Goal: Task Accomplishment & Management: Complete application form

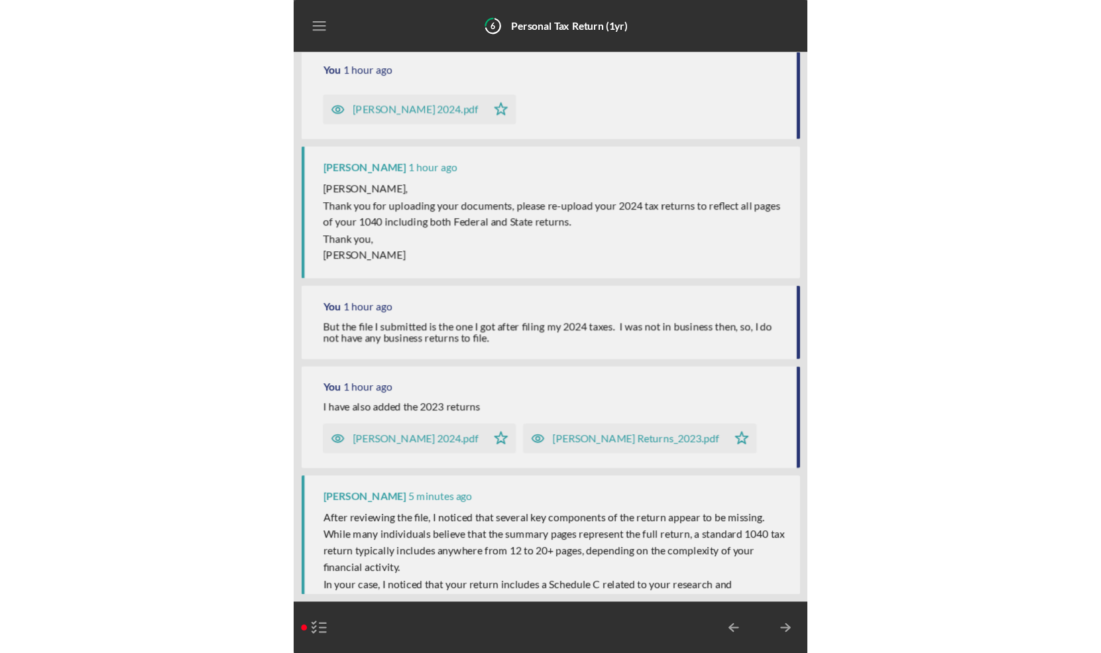
scroll to position [309, 0]
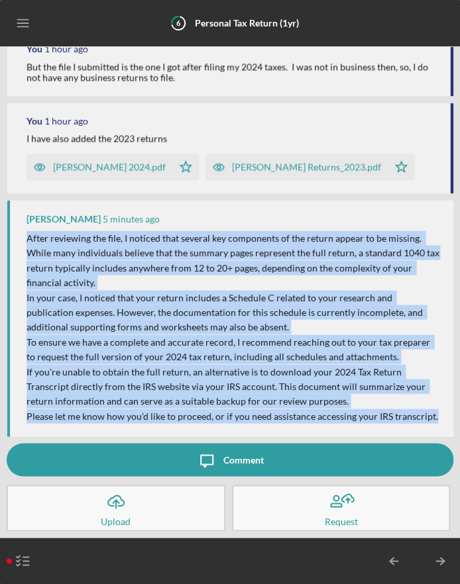
drag, startPoint x: 28, startPoint y: 239, endPoint x: 438, endPoint y: 418, distance: 447.1
click at [438, 418] on div "After reviewing the file, I noticed that several key components of the return a…" at bounding box center [233, 327] width 413 height 193
copy div "After reviewing the file, I noticed that several key components of the return a…"
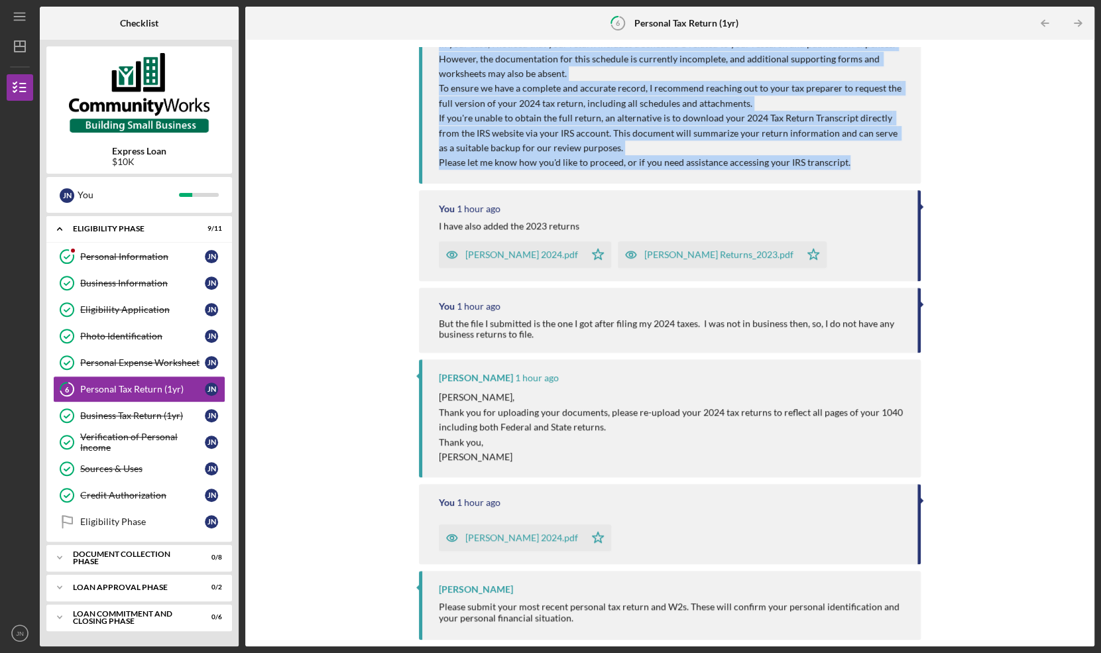
scroll to position [191, 0]
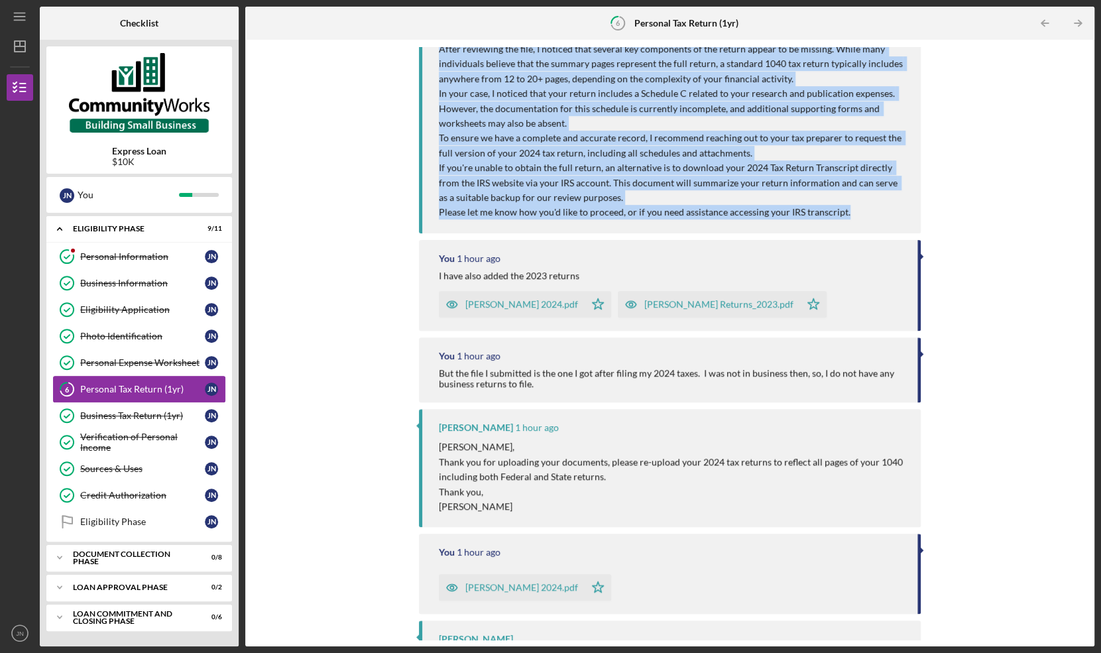
click at [131, 386] on div "Personal Tax Return (1yr)" at bounding box center [142, 389] width 125 height 11
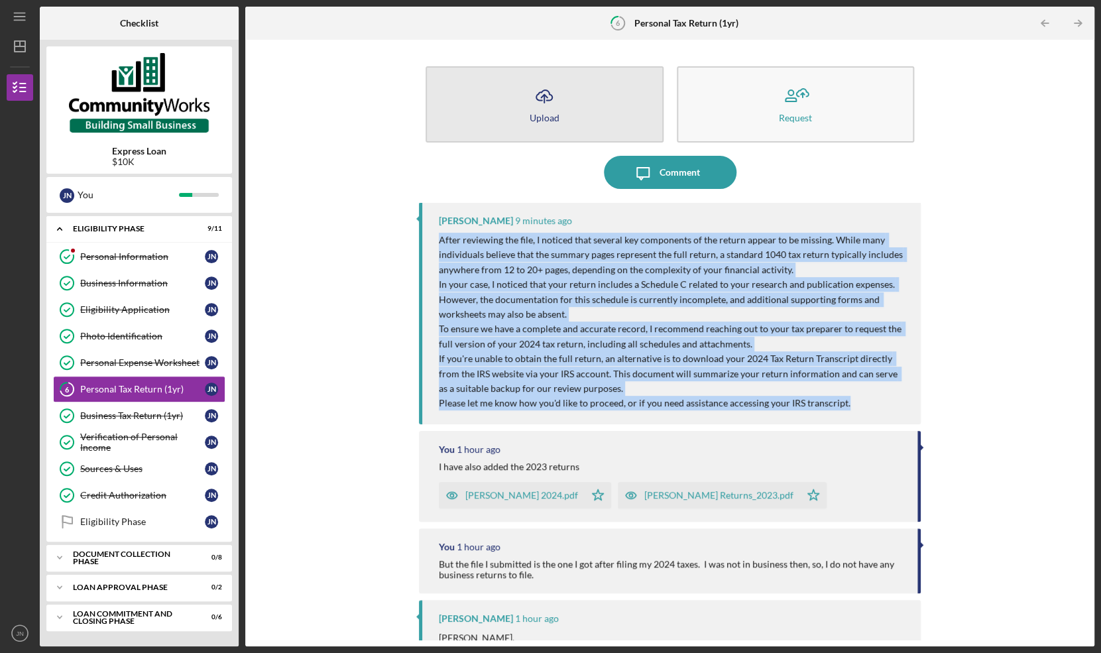
click at [546, 104] on icon "Icon/Upload" at bounding box center [543, 96] width 33 height 33
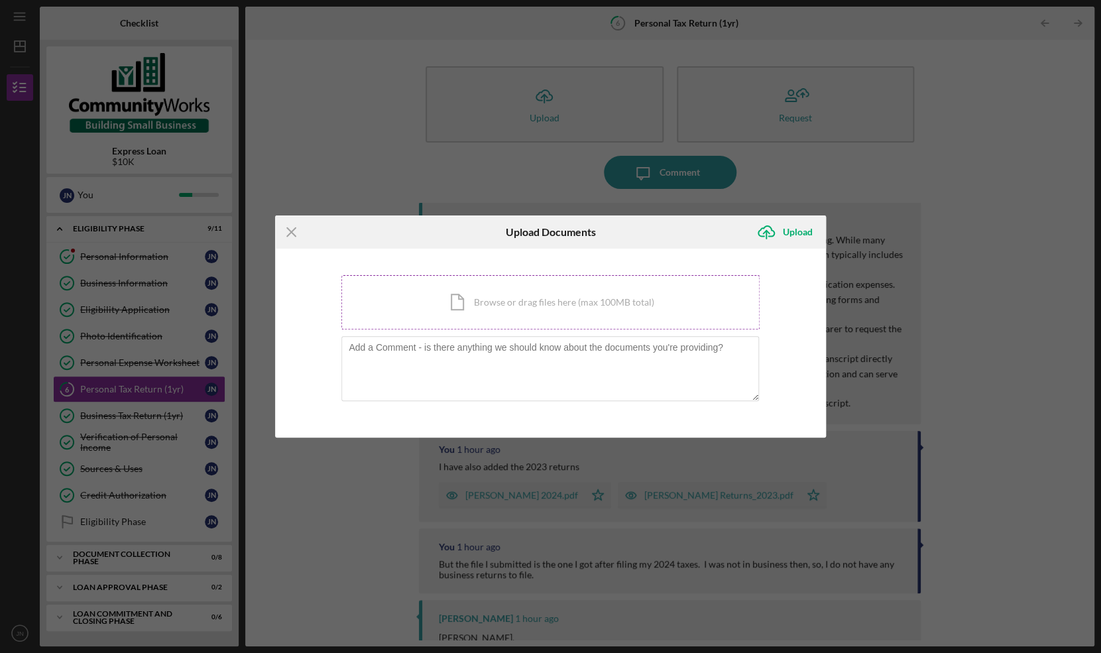
click at [490, 300] on div "Icon/Document Browse or drag files here (max 100MB total) Tap to choose files o…" at bounding box center [550, 302] width 418 height 54
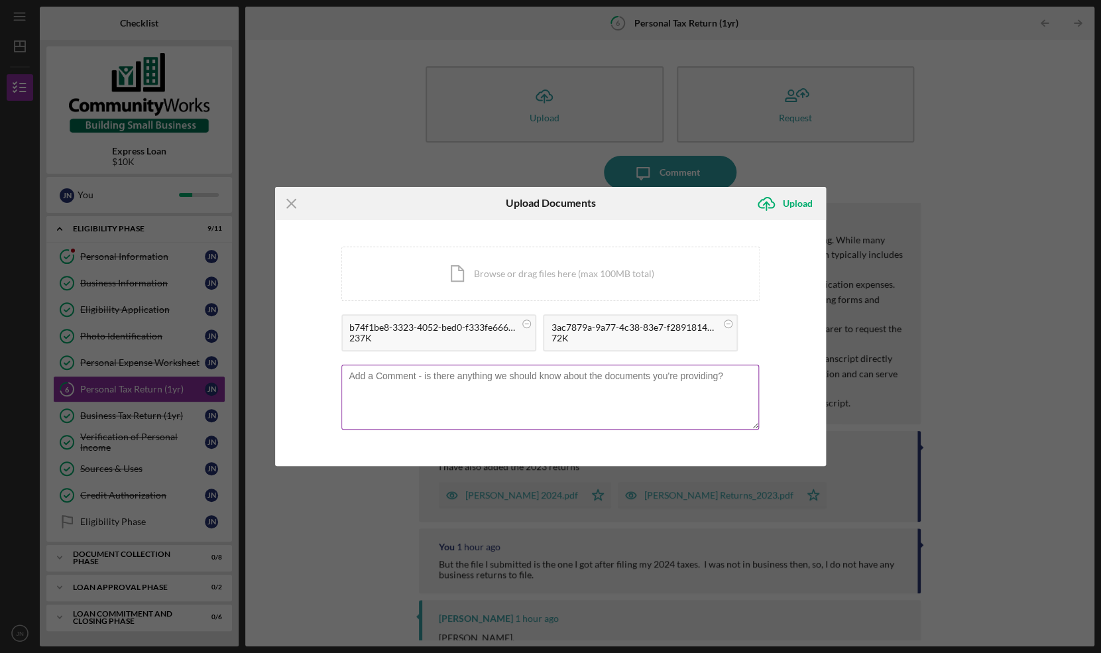
click at [404, 384] on textarea at bounding box center [549, 396] width 417 height 65
type textarea "I have uploaded the transcripts from IRS website.Let me know if this is suffici…"
click at [796, 202] on div "Upload" at bounding box center [798, 203] width 30 height 27
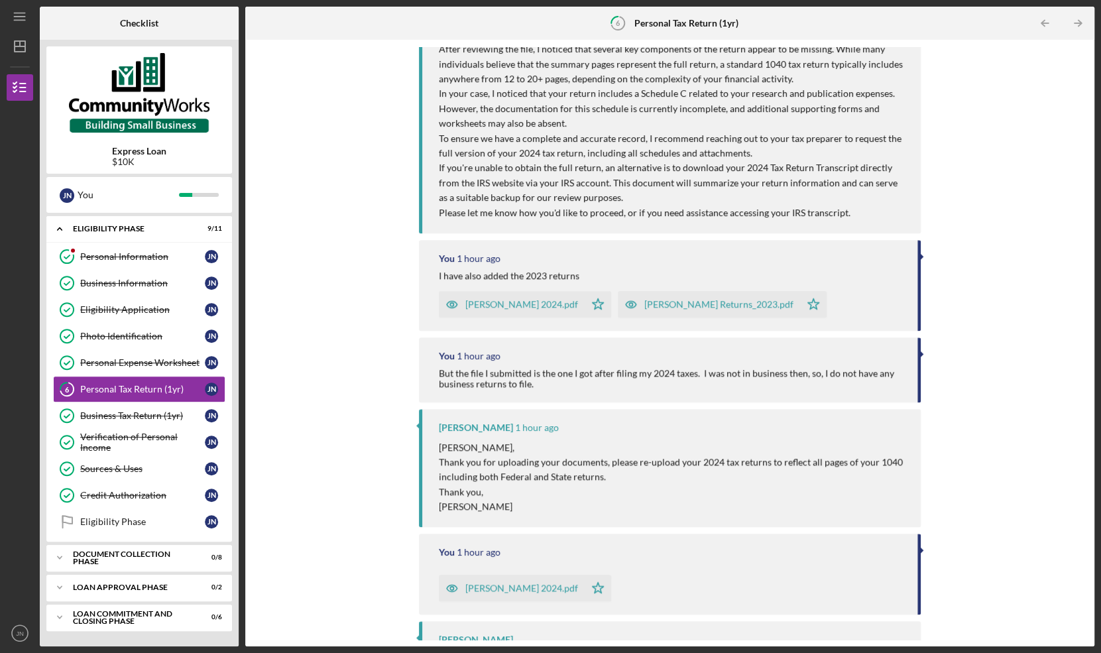
scroll to position [364, 0]
